Goal: Information Seeking & Learning: Learn about a topic

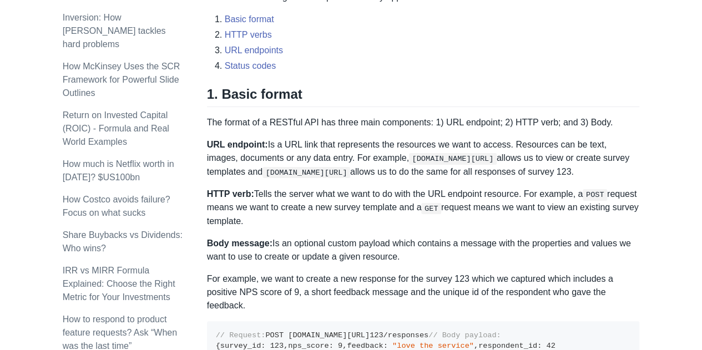
scroll to position [476, 0]
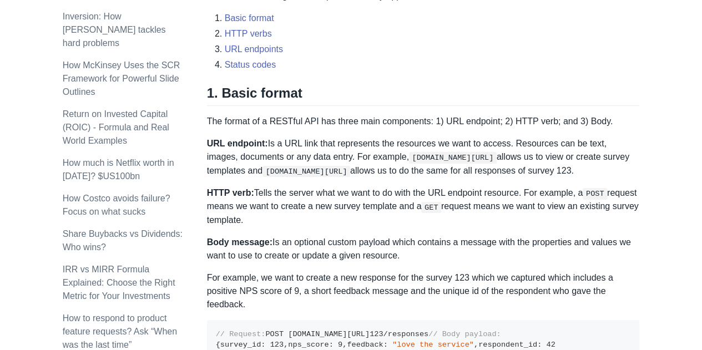
click at [463, 153] on p "URL endpoint: Is a URL link that represents the resources we want to access. Re…" at bounding box center [423, 157] width 433 height 40
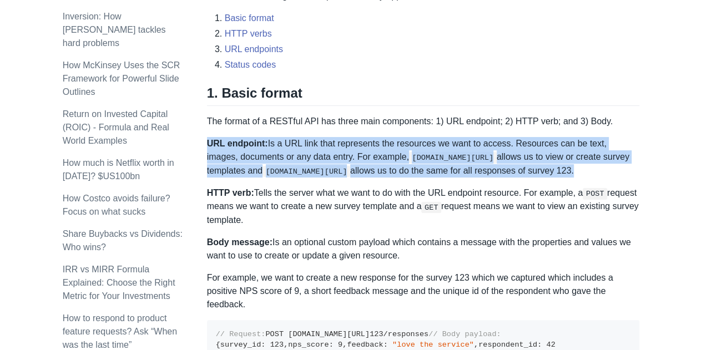
click at [463, 153] on p "URL endpoint: Is a URL link that represents the resources we want to access. Re…" at bounding box center [423, 157] width 433 height 40
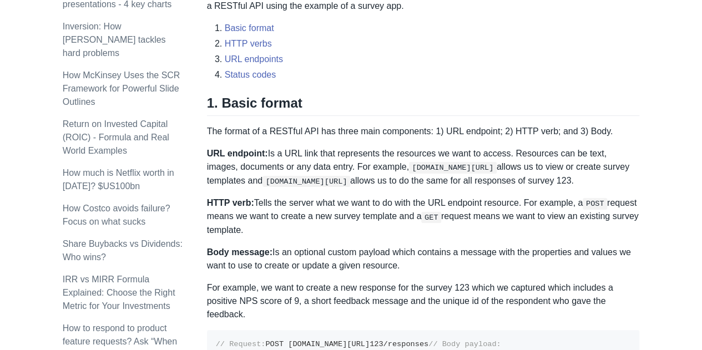
scroll to position [467, 0]
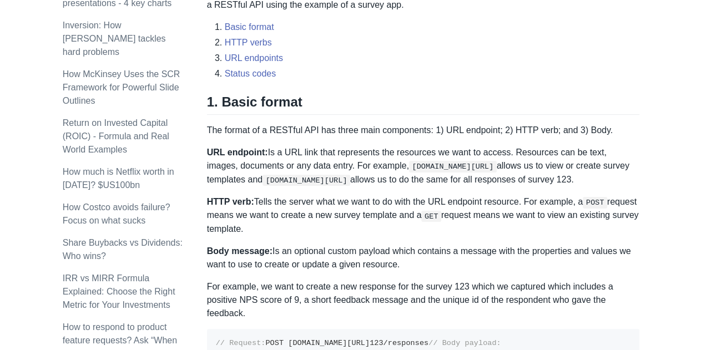
click at [289, 149] on p "URL endpoint: Is a URL link that represents the resources we want to access. Re…" at bounding box center [423, 166] width 433 height 40
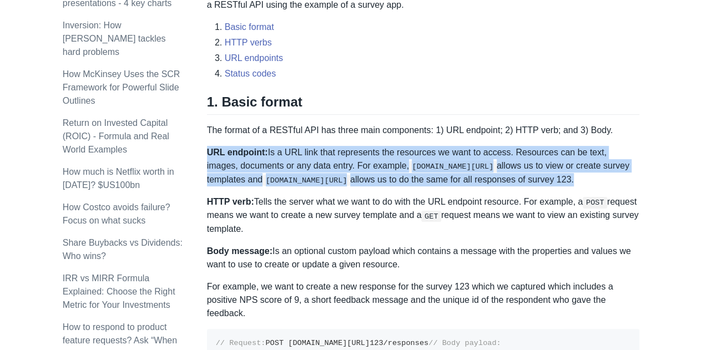
click at [289, 149] on p "URL endpoint: Is a URL link that represents the resources we want to access. Re…" at bounding box center [423, 166] width 433 height 40
click at [349, 158] on p "URL endpoint: Is a URL link that represents the resources we want to access. Re…" at bounding box center [423, 166] width 433 height 40
click at [351, 158] on p "URL endpoint: Is a URL link that represents the resources we want to access. Re…" at bounding box center [423, 166] width 433 height 40
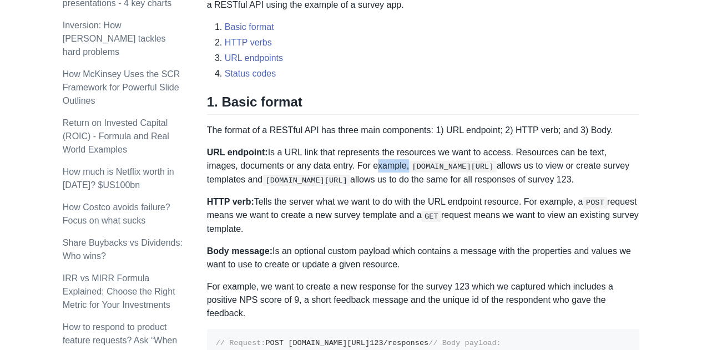
click at [351, 158] on p "URL endpoint: Is a URL link that represents the resources we want to access. Re…" at bounding box center [423, 166] width 433 height 40
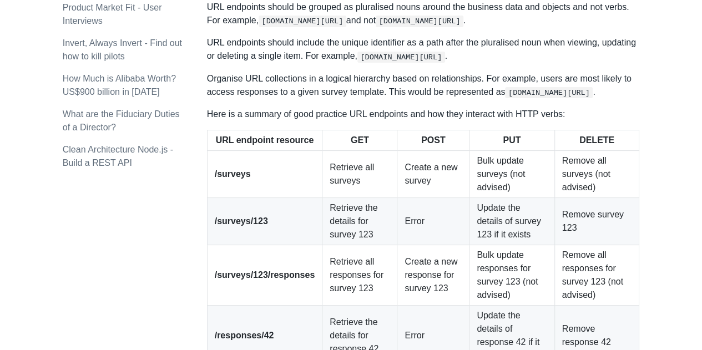
scroll to position [1452, 0]
click at [446, 99] on p "Organise URL collections in a logical hierarchy based on relationships. For exa…" at bounding box center [423, 85] width 433 height 27
click at [487, 99] on p "Organise URL collections in a logical hierarchy based on relationships. For exa…" at bounding box center [423, 85] width 433 height 27
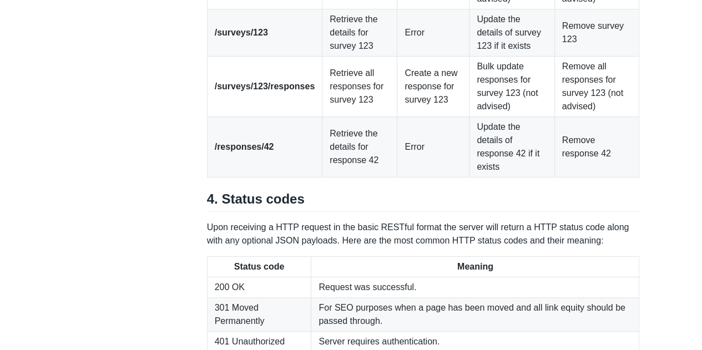
scroll to position [1641, 0]
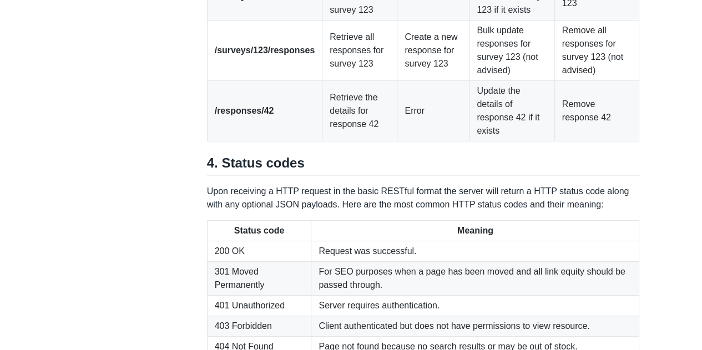
scroll to position [1677, 0]
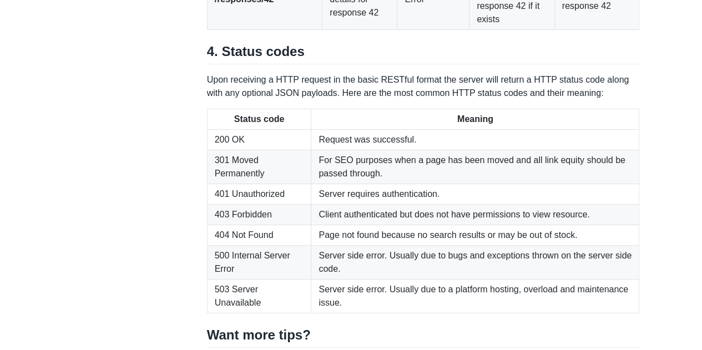
click at [526, 30] on td "Update the details of response 42 if it exists" at bounding box center [511, -1] width 85 height 60
click at [586, 30] on td "Remove response 42" at bounding box center [596, -1] width 85 height 60
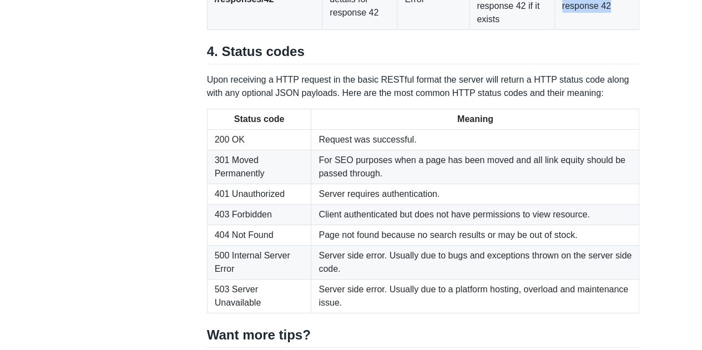
click at [586, 30] on td "Remove response 42" at bounding box center [596, -1] width 85 height 60
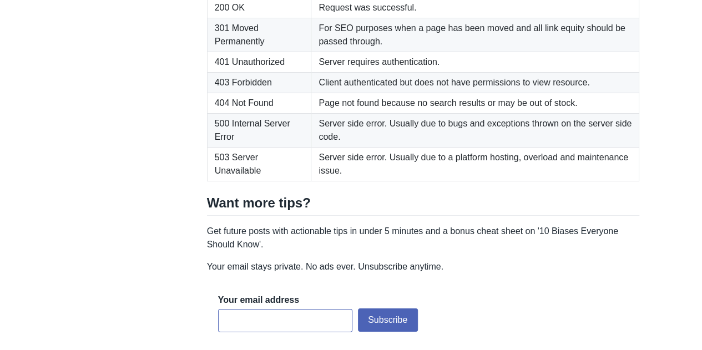
scroll to position [1920, 0]
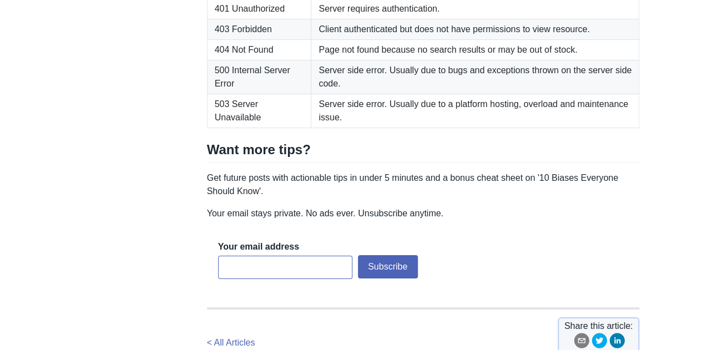
scroll to position [1972, 0]
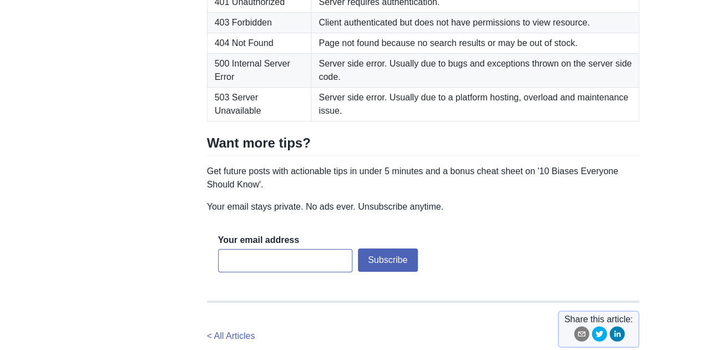
scroll to position [1980, 0]
click at [363, 33] on td "Client authenticated but does not have permissions to view resource." at bounding box center [475, 23] width 328 height 21
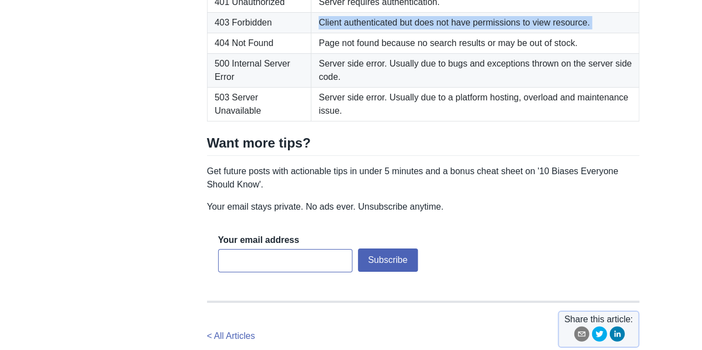
click at [363, 33] on td "Client authenticated but does not have permissions to view resource." at bounding box center [475, 23] width 328 height 21
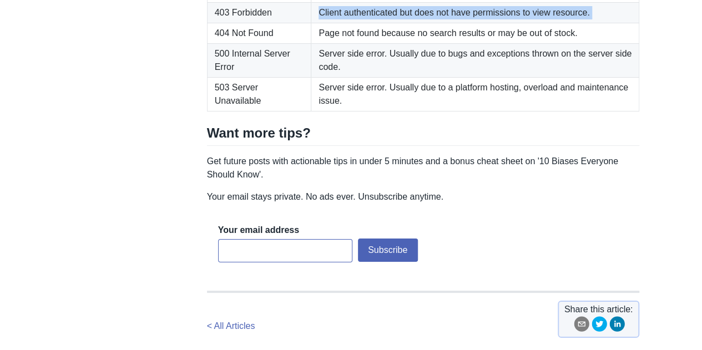
scroll to position [1991, 0]
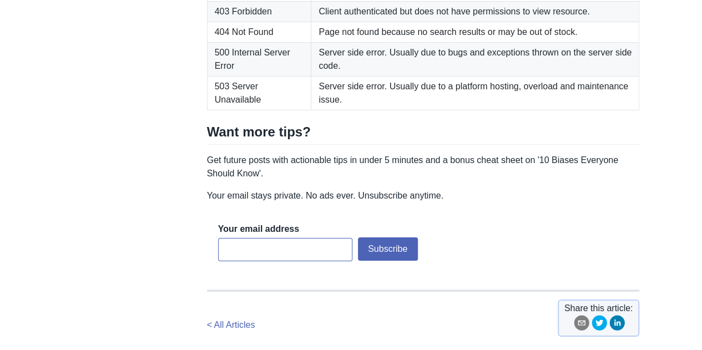
click at [348, 43] on td "Page not found because no search results or may be out of stock." at bounding box center [475, 32] width 328 height 21
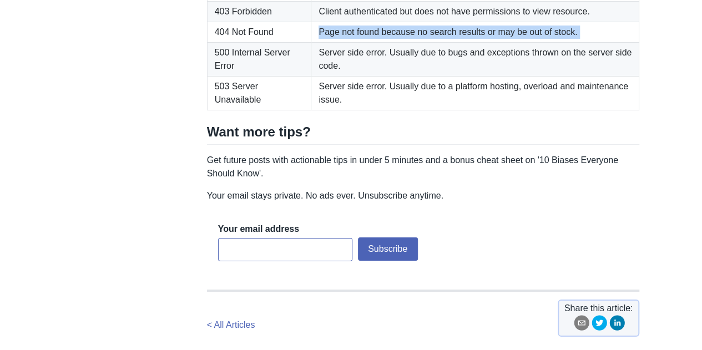
click at [348, 43] on td "Page not found because no search results or may be out of stock." at bounding box center [475, 32] width 328 height 21
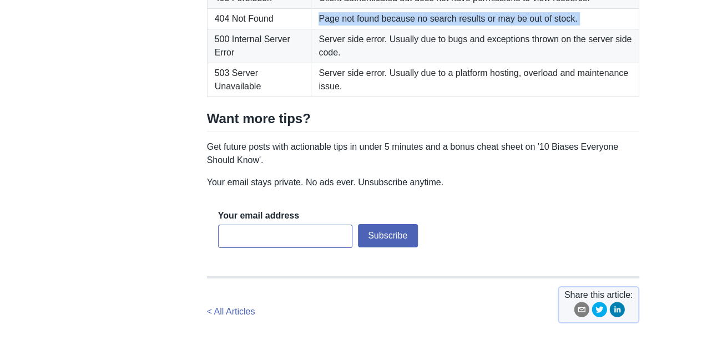
scroll to position [2007, 0]
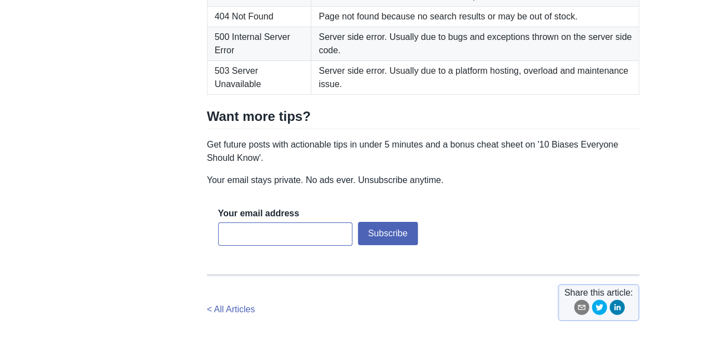
click at [256, 61] on td "500 Internal Server Error" at bounding box center [259, 44] width 104 height 34
click at [352, 61] on td "Server side error. Usually due to bugs and exceptions thrown on the server side…" at bounding box center [475, 44] width 328 height 34
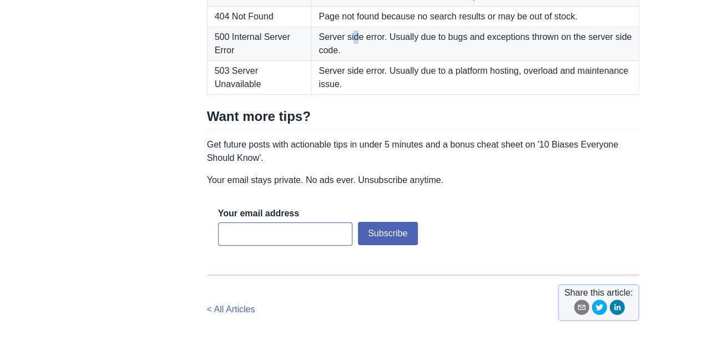
click at [352, 61] on td "Server side error. Usually due to bugs and exceptions thrown on the server side…" at bounding box center [475, 44] width 328 height 34
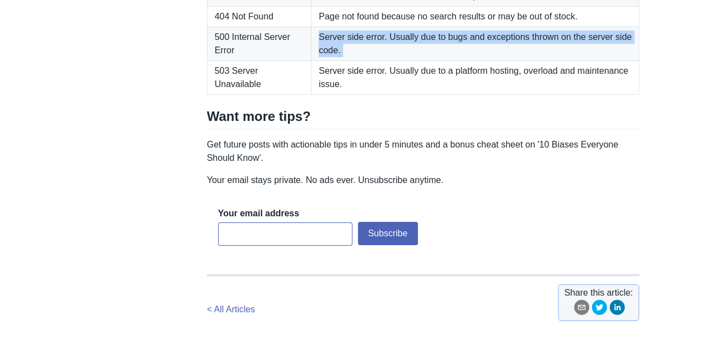
click at [352, 61] on td "Server side error. Usually due to bugs and exceptions thrown on the server side…" at bounding box center [475, 44] width 328 height 34
click at [354, 61] on td "Server side error. Usually due to bugs and exceptions thrown on the server side…" at bounding box center [475, 44] width 328 height 34
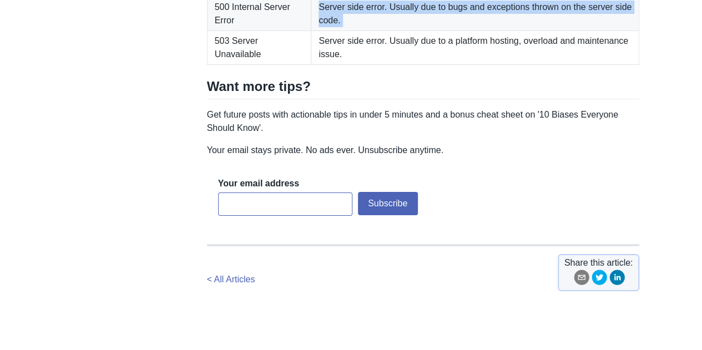
scroll to position [2038, 0]
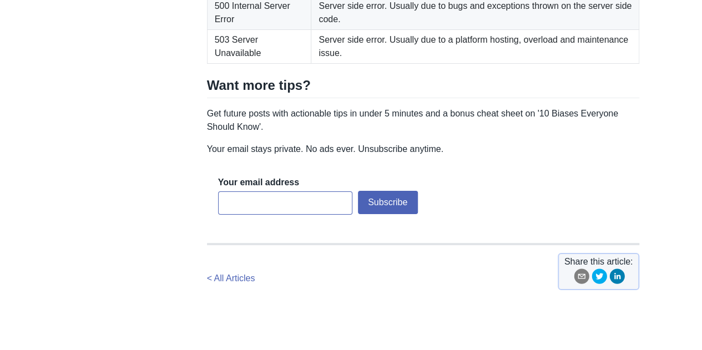
click at [233, 64] on td "503 Server Unavailable" at bounding box center [259, 47] width 104 height 34
click at [238, 64] on td "503 Server Unavailable" at bounding box center [259, 47] width 104 height 34
click at [394, 64] on td "Server side error. Usually due to a platform hosting, overload and maintenance …" at bounding box center [475, 47] width 328 height 34
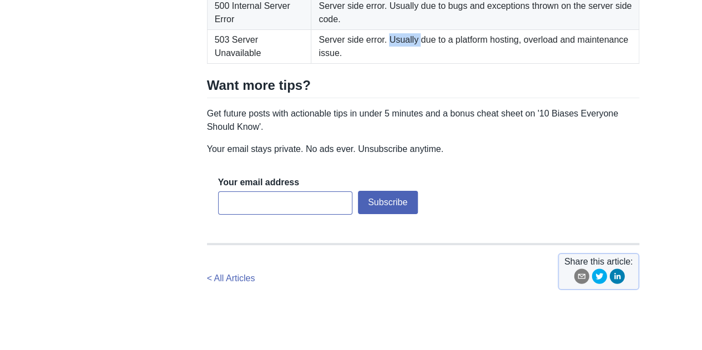
click at [394, 64] on td "Server side error. Usually due to a platform hosting, overload and maintenance …" at bounding box center [475, 47] width 328 height 34
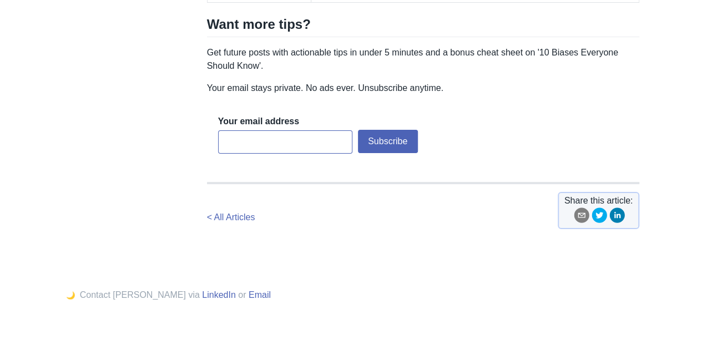
scroll to position [2100, 0]
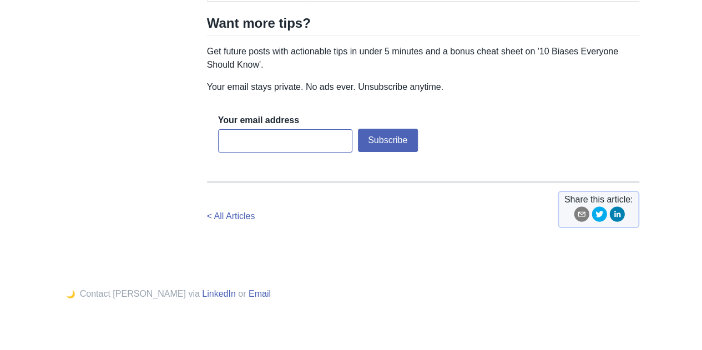
click at [359, 72] on p "Get future posts with actionable tips in under 5 minutes and a bonus cheat shee…" at bounding box center [423, 58] width 433 height 27
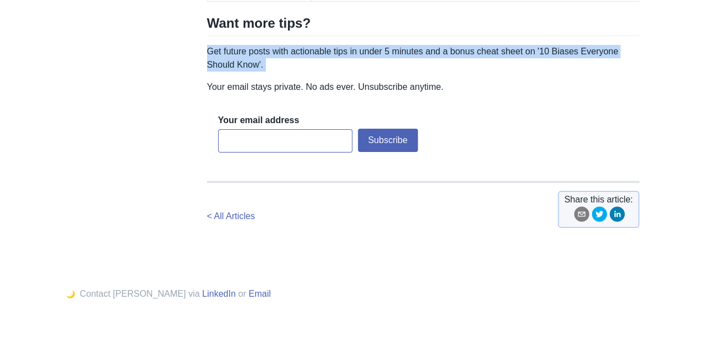
click at [359, 72] on p "Get future posts with actionable tips in under 5 minutes and a bonus cheat shee…" at bounding box center [423, 58] width 433 height 27
